Goal: Task Accomplishment & Management: Complete application form

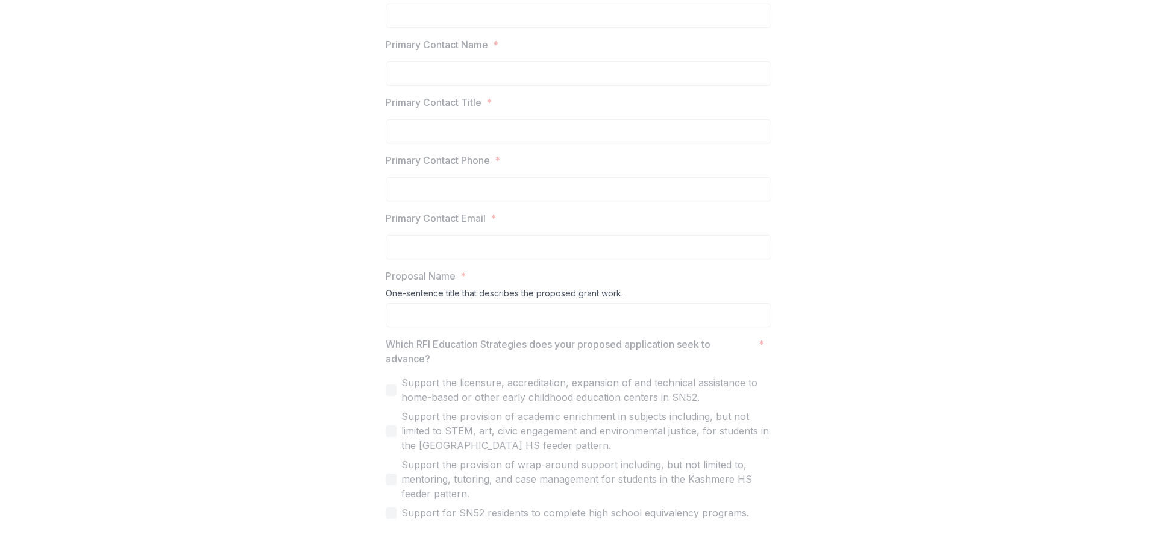
scroll to position [998, 0]
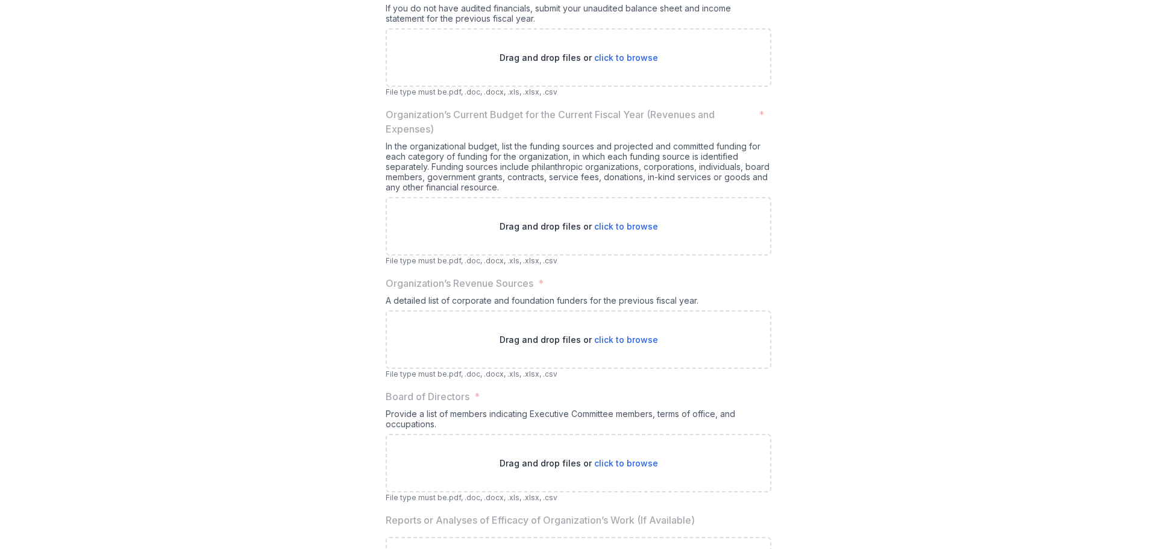
scroll to position [6994, 0]
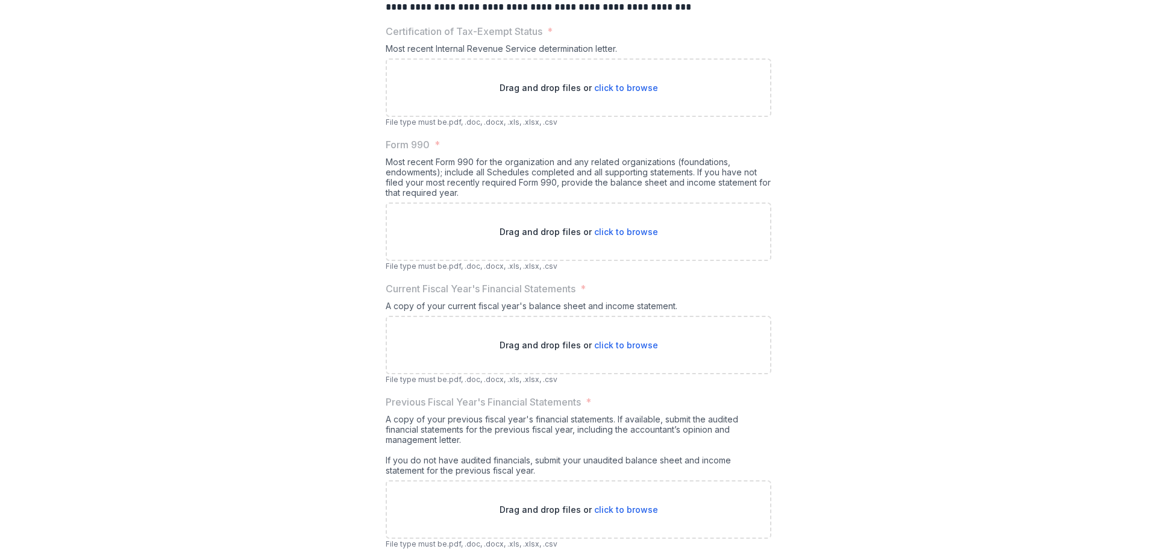
scroll to position [6809, 0]
